Goal: Navigation & Orientation: Find specific page/section

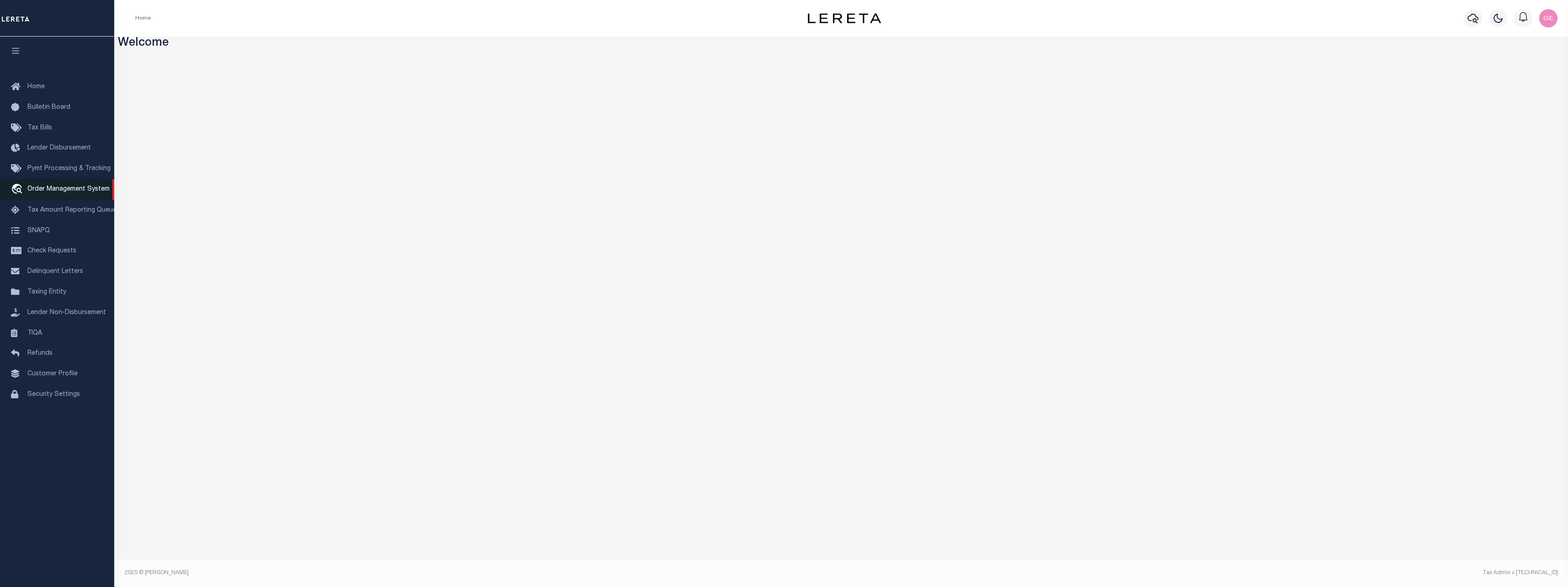
click at [65, 181] on link "travel_explore Order Management System" at bounding box center [57, 190] width 114 height 21
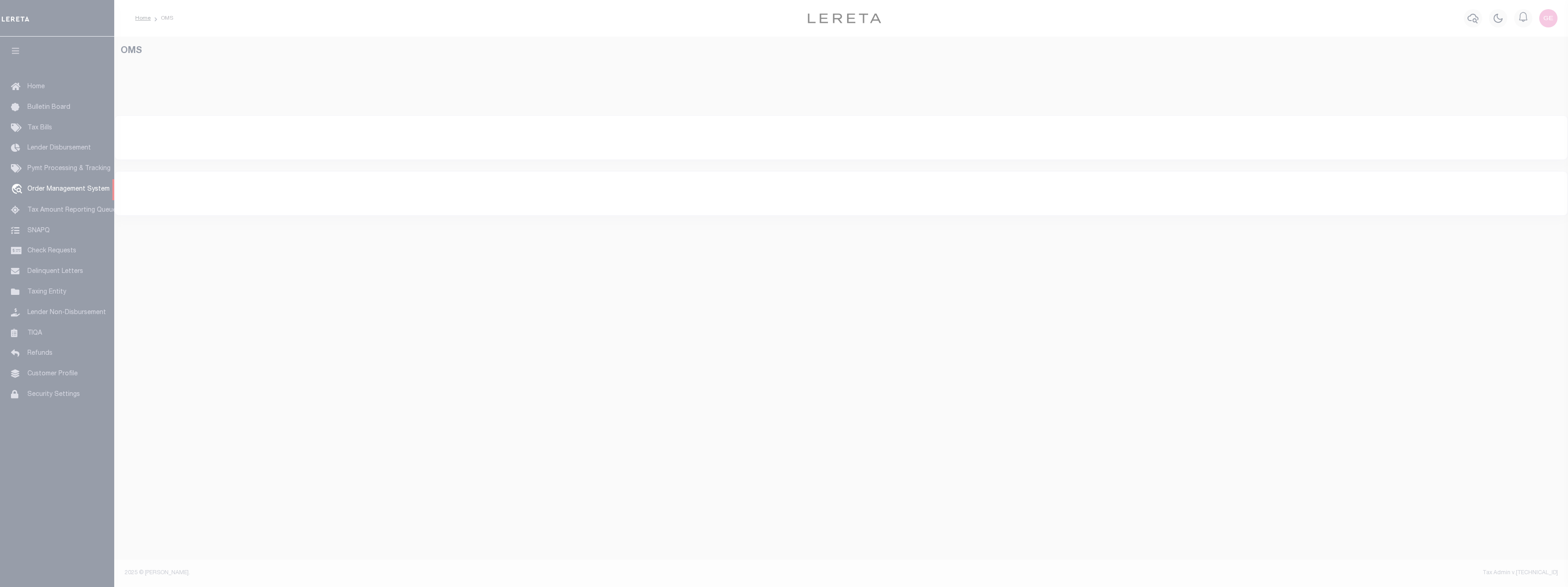
select select "200"
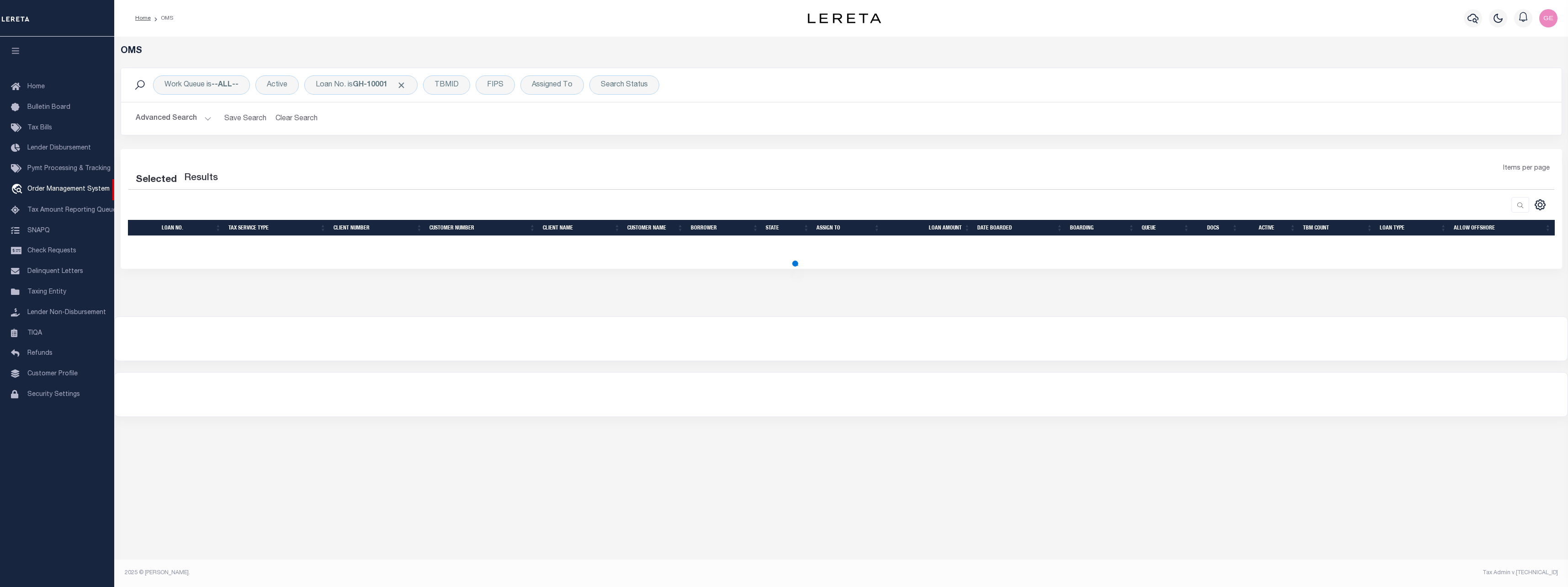
select select "200"
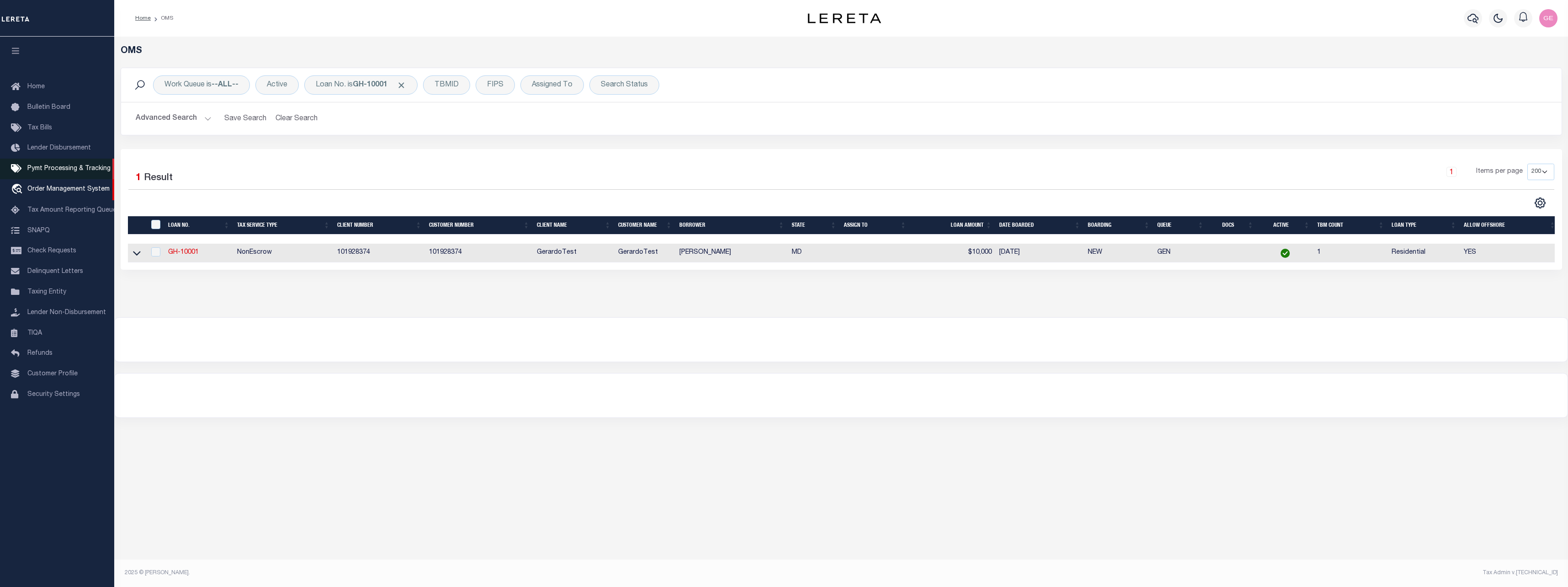
click at [96, 171] on span "Pymt Processing & Tracking" at bounding box center [69, 168] width 83 height 6
